Goal: Book appointment/travel/reservation

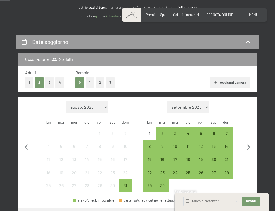
click at [191, 106] on div "Mese/anno [DATE] [DATE] [DATE] [DATE] [DATE] [DATE] [DATE] [DATE] [DATE] [DATE]…" at bounding box center [188, 147] width 90 height 92
select select "[DATE]"
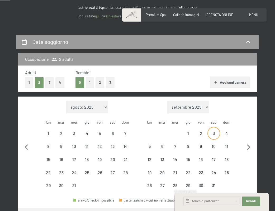
select select "[DATE]"
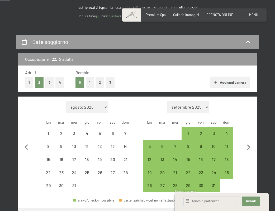
select select "[DATE]"
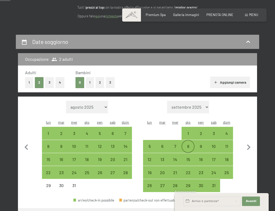
click at [188, 144] on div "8" at bounding box center [188, 150] width 12 height 12
select select "[DATE]"
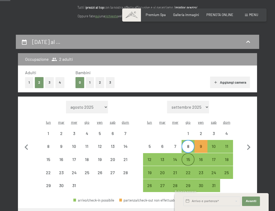
click at [187, 158] on div "15" at bounding box center [188, 164] width 12 height 12
select select "[DATE]"
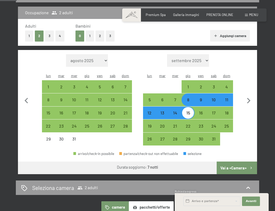
click at [238, 165] on button "Vai a «Camera»" at bounding box center [236, 168] width 40 height 13
select select "[DATE]"
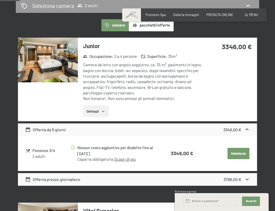
scroll to position [126, 0]
click at [236, 153] on button "Seleziona" at bounding box center [238, 154] width 22 height 12
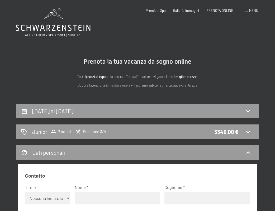
scroll to position [0, 0]
click at [176, 128] on div "Junior 2 adulti Pensione 3/4 3346,00 €" at bounding box center [137, 132] width 232 height 8
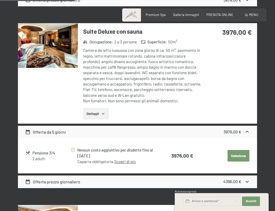
scroll to position [477, 0]
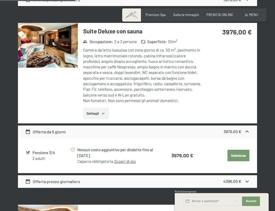
click at [238, 150] on button "Seleziona" at bounding box center [238, 156] width 22 height 12
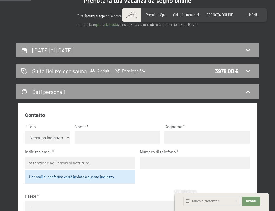
scroll to position [60, 0]
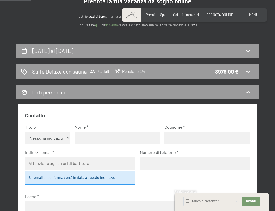
click at [38, 21] on div "Tutti i prezzi al top con la nostra offerta all'incusive e vi garantiamo il mig…" at bounding box center [137, 21] width 211 height 14
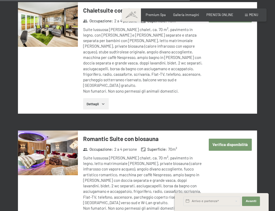
scroll to position [1286, 0]
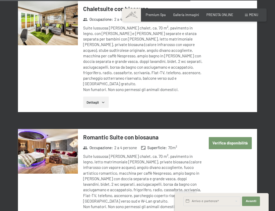
click at [63, 129] on img at bounding box center [48, 151] width 60 height 45
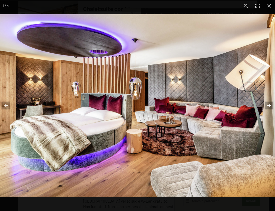
click at [269, 104] on button "button" at bounding box center [265, 105] width 18 height 26
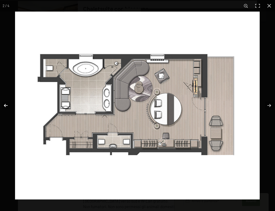
click at [7, 106] on button "button" at bounding box center [9, 105] width 18 height 26
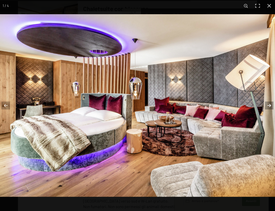
click at [274, 114] on button "button" at bounding box center [265, 105] width 18 height 26
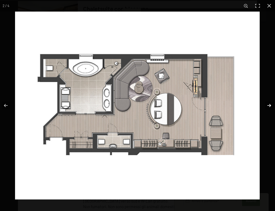
click at [269, 108] on button "button" at bounding box center [265, 105] width 18 height 26
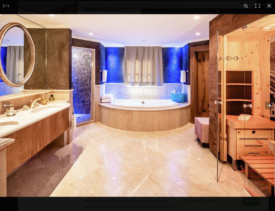
click at [267, 104] on button "button" at bounding box center [265, 105] width 18 height 26
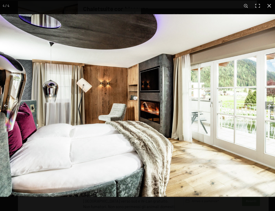
click at [267, 105] on button "button" at bounding box center [265, 105] width 18 height 26
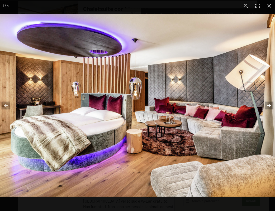
click at [267, 104] on button "button" at bounding box center [265, 105] width 18 height 26
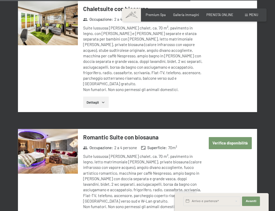
click at [0, 0] on button "button" at bounding box center [0, 0] width 0 height 0
click at [229, 137] on button "Verifica disponibilità" at bounding box center [229, 143] width 43 height 12
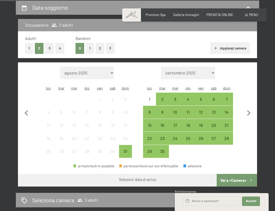
select select "[DATE]"
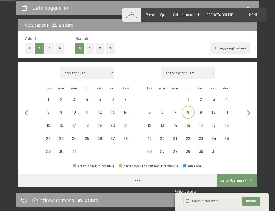
click at [186, 110] on div "8" at bounding box center [188, 116] width 12 height 12
select select "[DATE]"
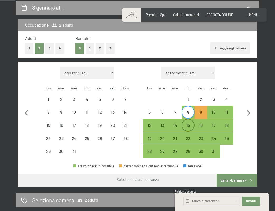
click at [188, 123] on div "15" at bounding box center [188, 129] width 12 height 12
select select "[DATE]"
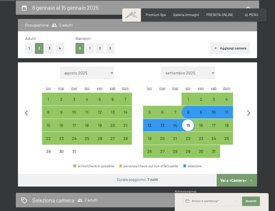
click at [188, 110] on div "8" at bounding box center [188, 116] width 12 height 12
select select "[DATE]"
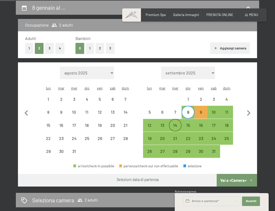
click at [176, 123] on div "14" at bounding box center [175, 129] width 12 height 12
select select "[DATE]"
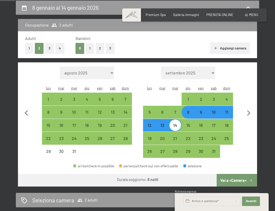
click at [235, 174] on button "Vai a «Camera»" at bounding box center [236, 180] width 40 height 13
select select "[DATE]"
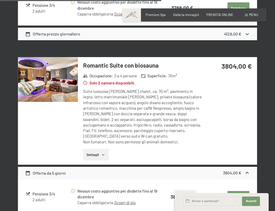
scroll to position [1020, 0]
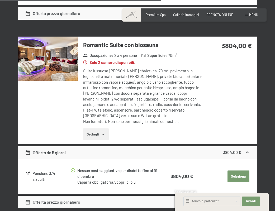
click at [233, 171] on button "Seleziona" at bounding box center [238, 177] width 22 height 12
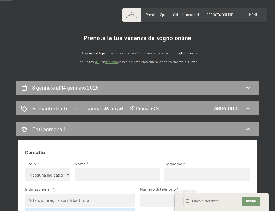
scroll to position [23, 0]
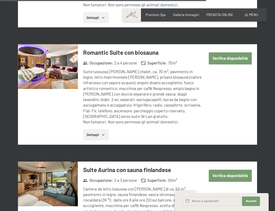
scroll to position [1363, 0]
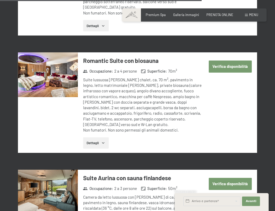
click at [47, 67] on img at bounding box center [48, 74] width 60 height 45
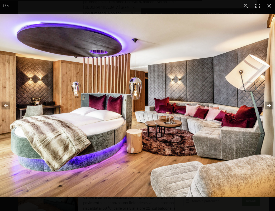
click at [269, 105] on button "button" at bounding box center [265, 105] width 18 height 26
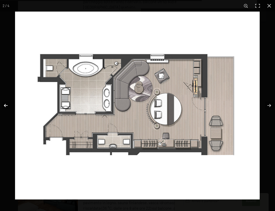
click at [6, 105] on button "button" at bounding box center [9, 105] width 18 height 26
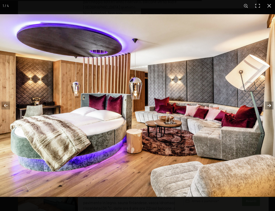
click at [269, 103] on button "button" at bounding box center [265, 105] width 18 height 26
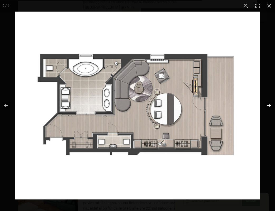
click at [269, 103] on button "button" at bounding box center [265, 105] width 18 height 26
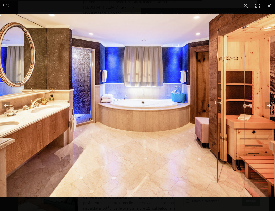
click at [173, 103] on img at bounding box center [137, 105] width 275 height 183
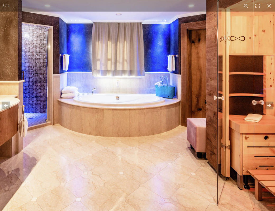
click at [158, 117] on img at bounding box center [109, 102] width 369 height 246
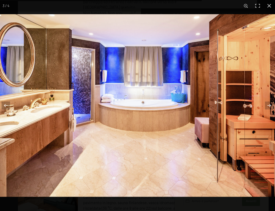
click at [179, 105] on img at bounding box center [137, 105] width 275 height 183
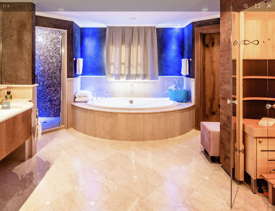
click at [168, 110] on img at bounding box center [123, 106] width 369 height 246
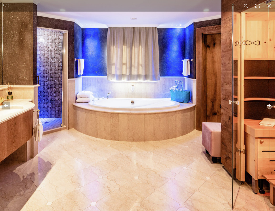
click at [273, 107] on button "button" at bounding box center [265, 105] width 18 height 26
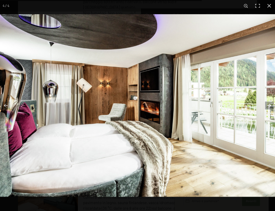
click at [271, 106] on button "button" at bounding box center [265, 105] width 18 height 26
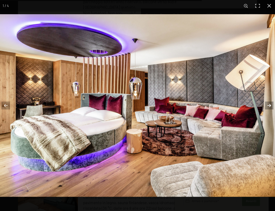
click at [271, 106] on button "button" at bounding box center [265, 105] width 18 height 26
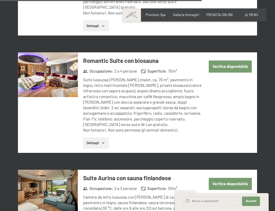
click at [0, 0] on button "button" at bounding box center [0, 0] width 0 height 0
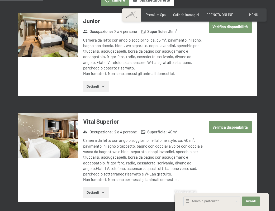
scroll to position [264, 0]
